Goal: Task Accomplishment & Management: Complete application form

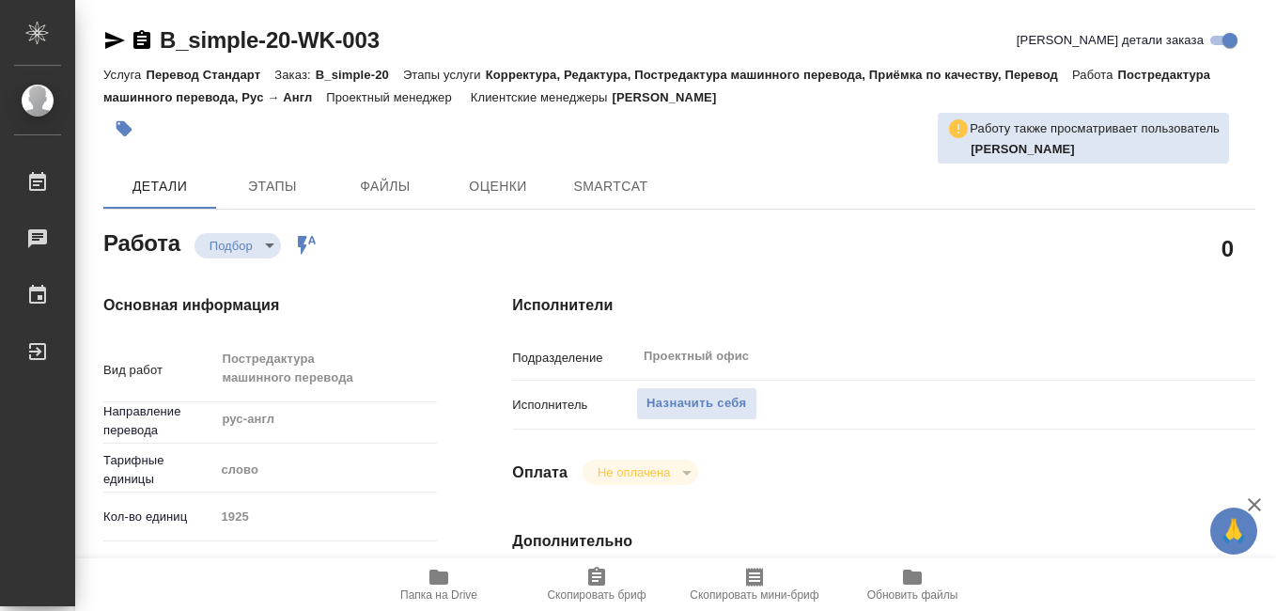
type textarea "x"
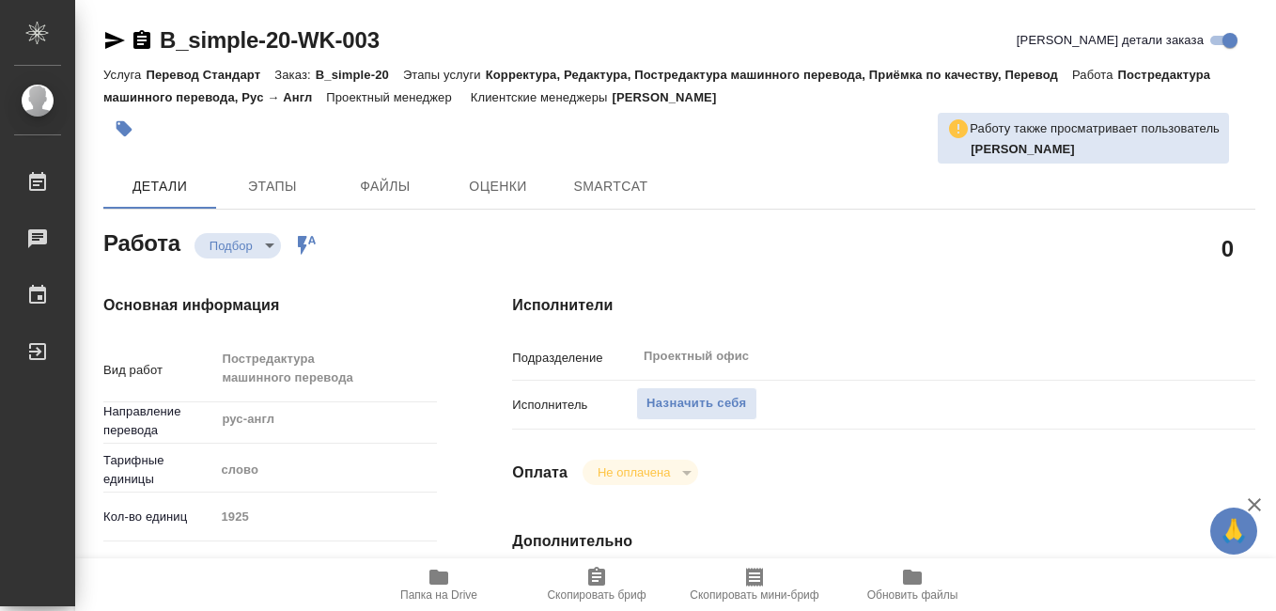
type textarea "x"
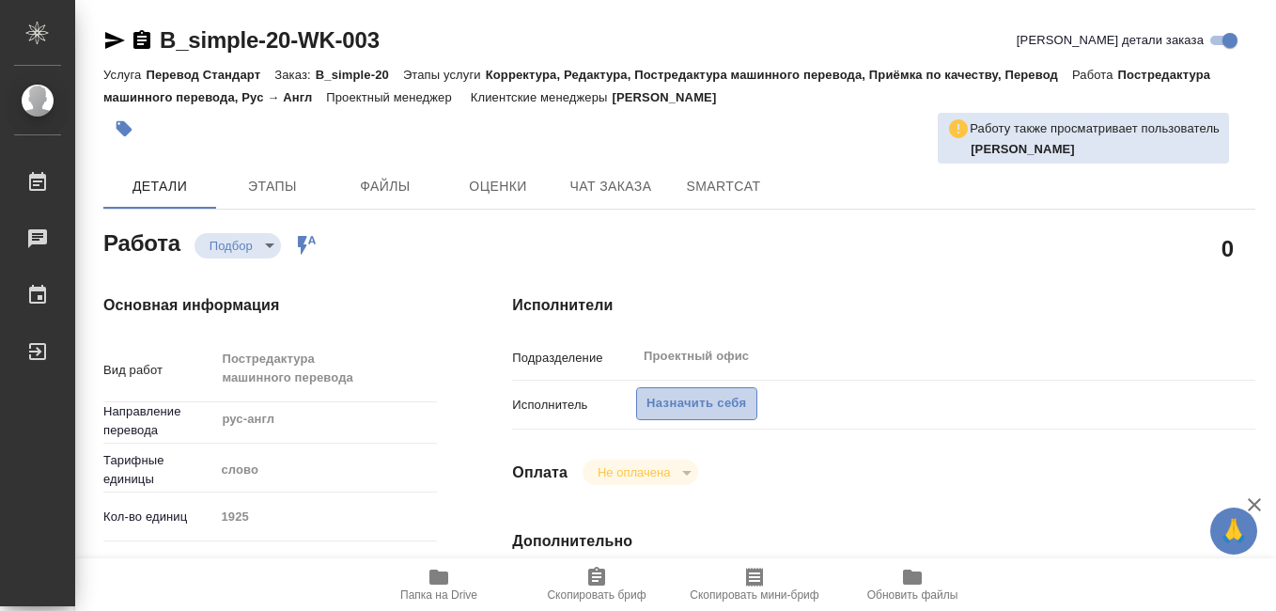
click at [688, 404] on span "Назначить себя" at bounding box center [697, 404] width 100 height 22
type textarea "x"
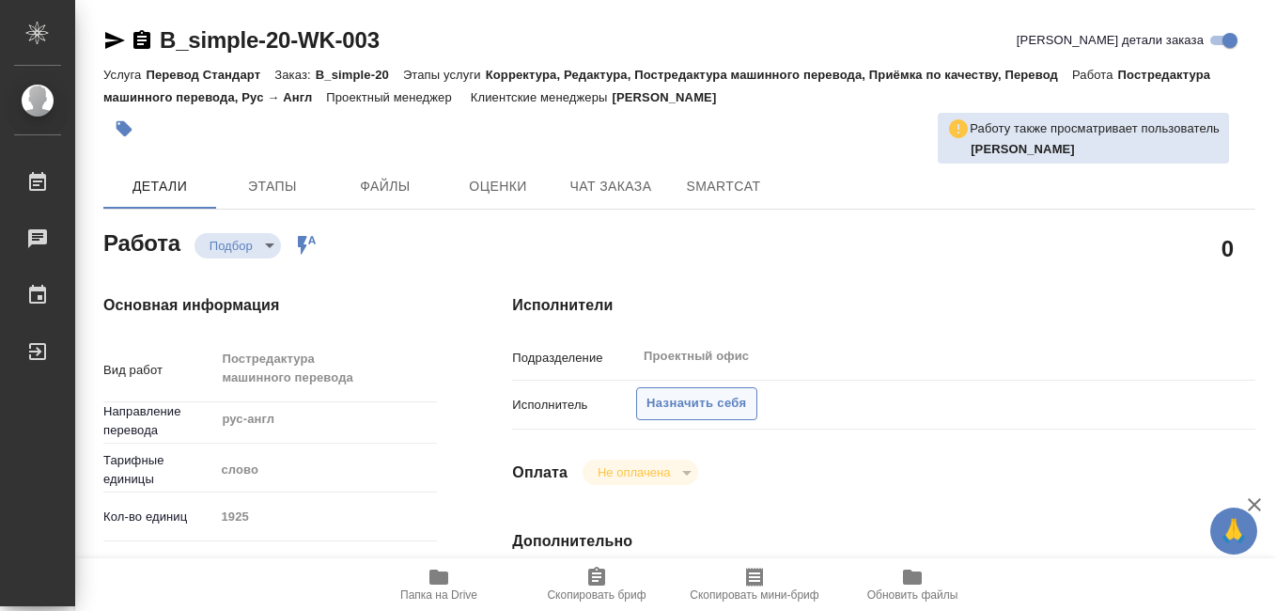
type textarea "x"
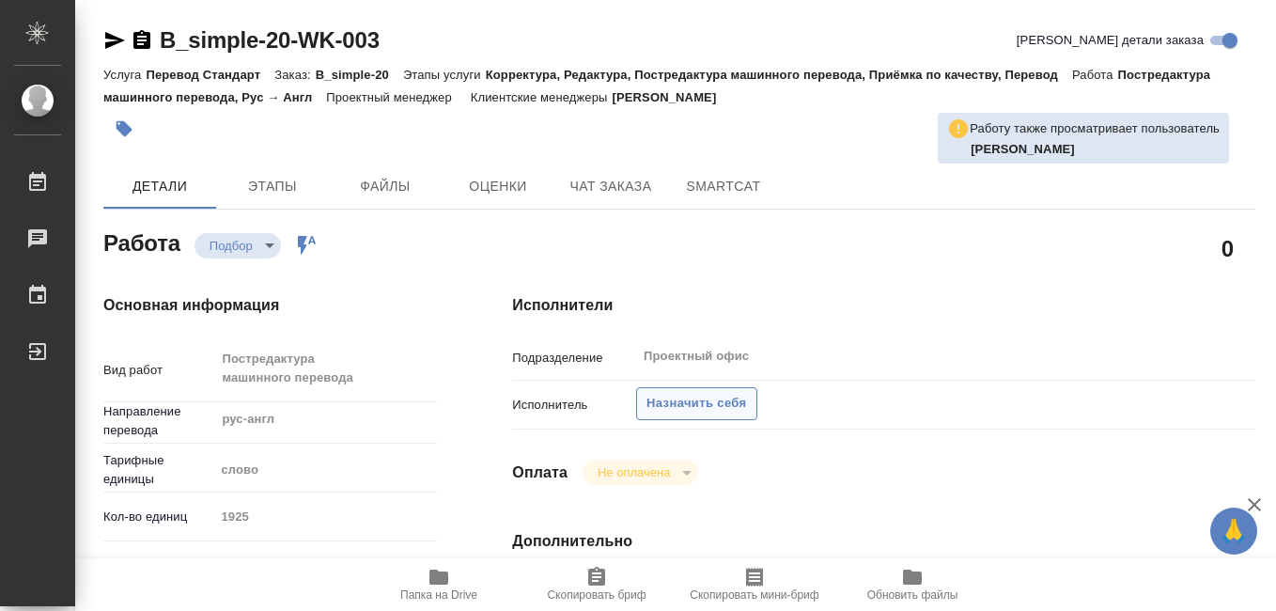
type textarea "x"
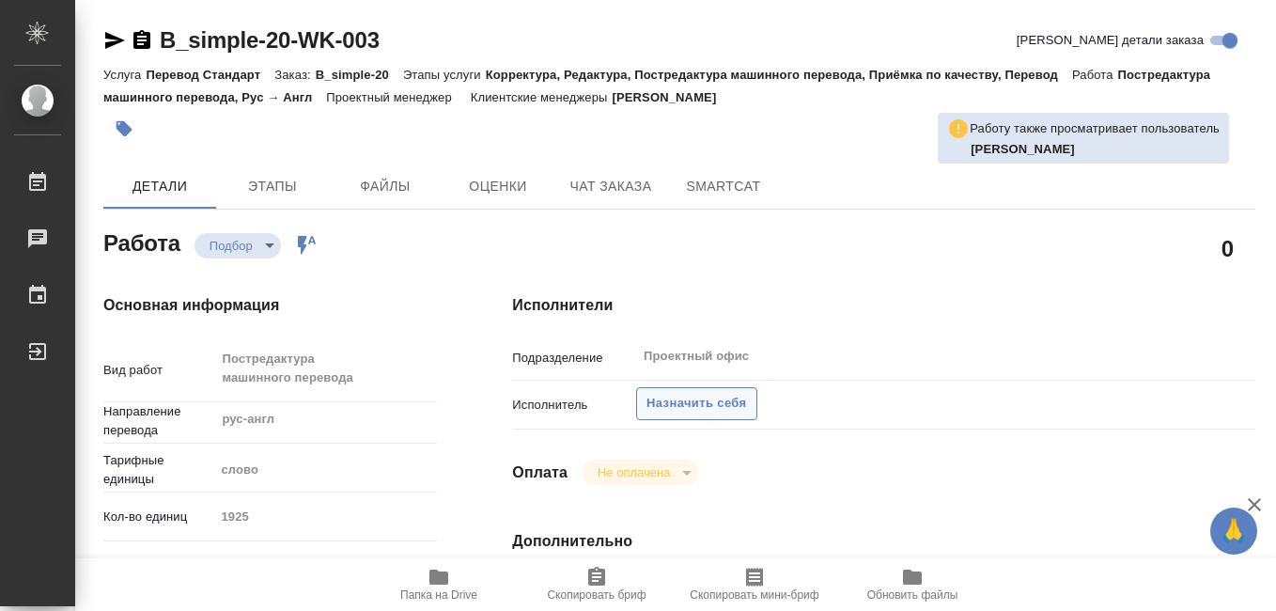
type textarea "x"
